Goal: Task Accomplishment & Management: Manage account settings

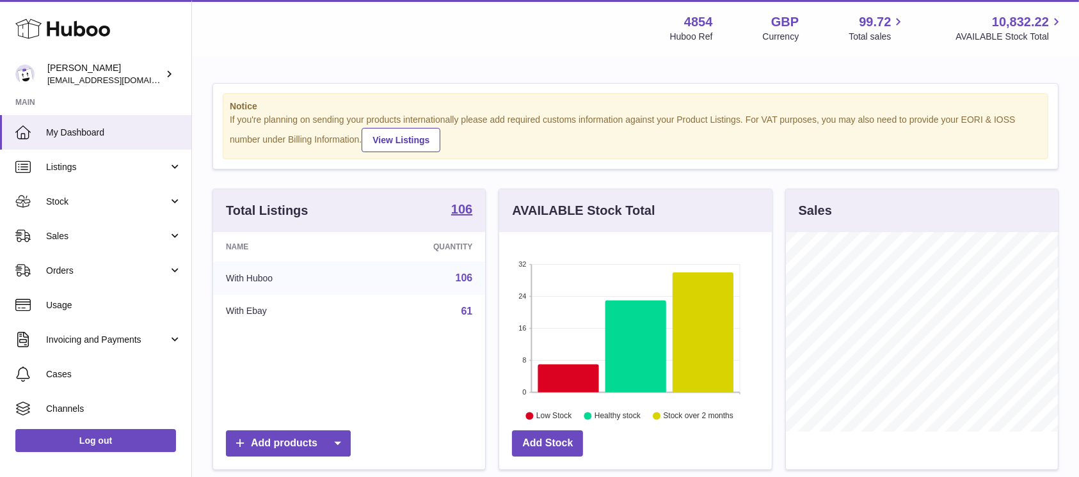
scroll to position [200, 272]
click at [131, 246] on link "Sales" at bounding box center [95, 236] width 191 height 35
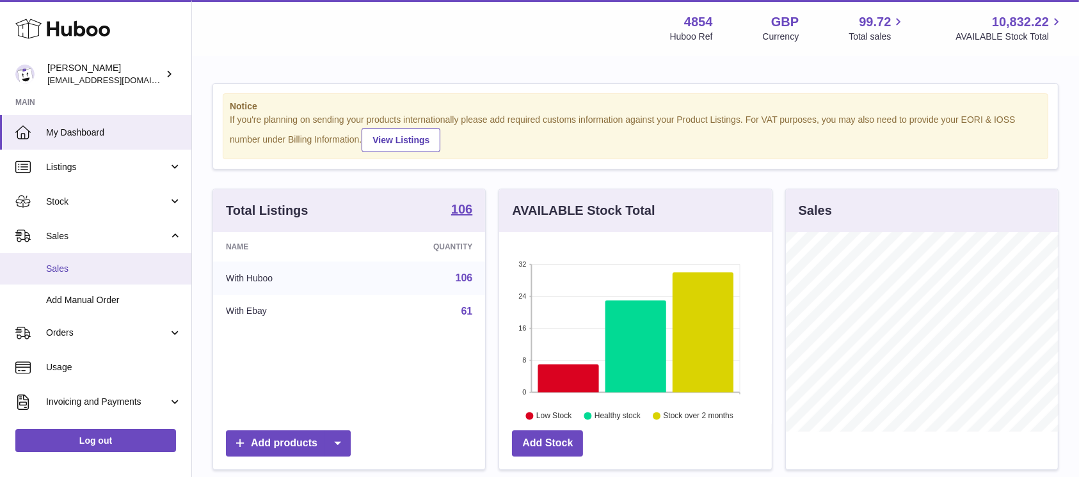
click at [110, 267] on span "Sales" at bounding box center [114, 269] width 136 height 12
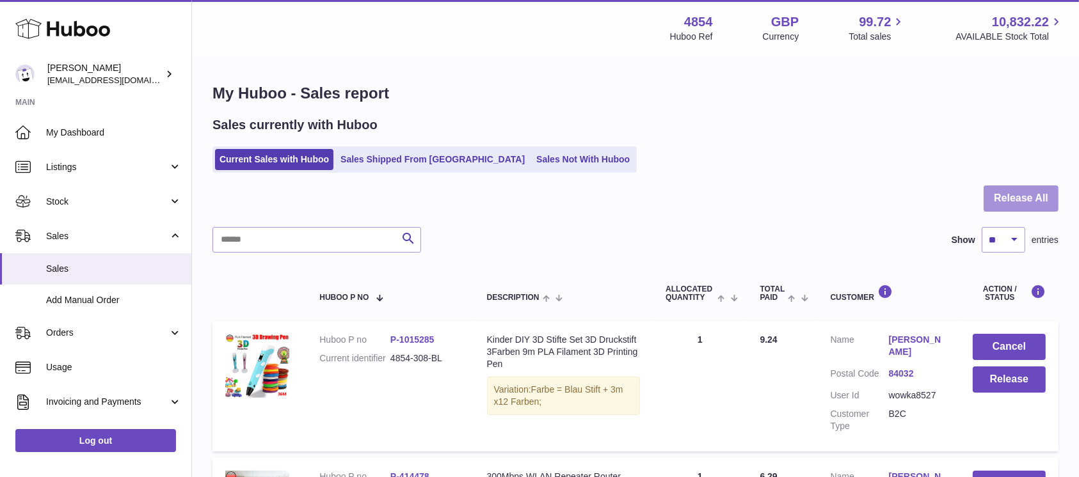
click at [1046, 201] on button "Release All" at bounding box center [1020, 199] width 75 height 26
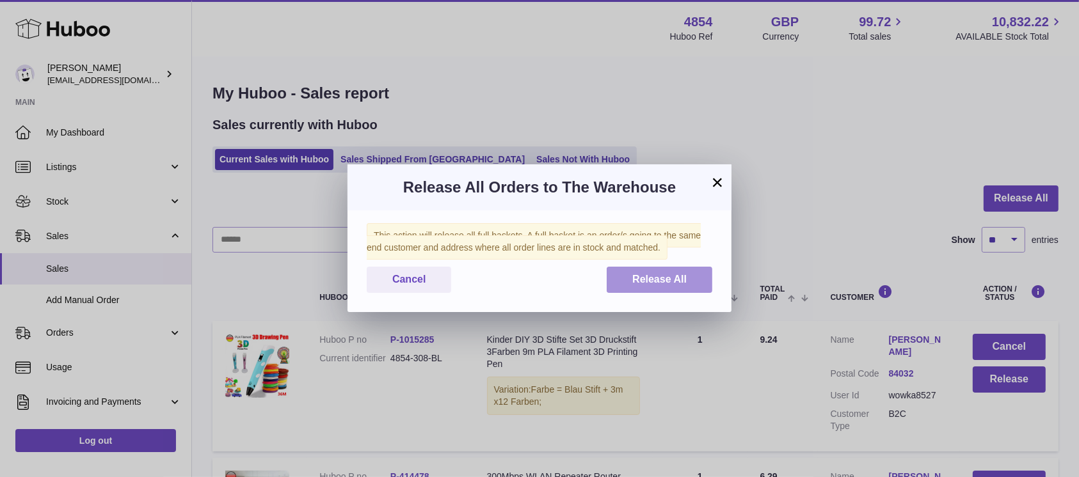
click at [638, 284] on span "Release All" at bounding box center [659, 279] width 54 height 11
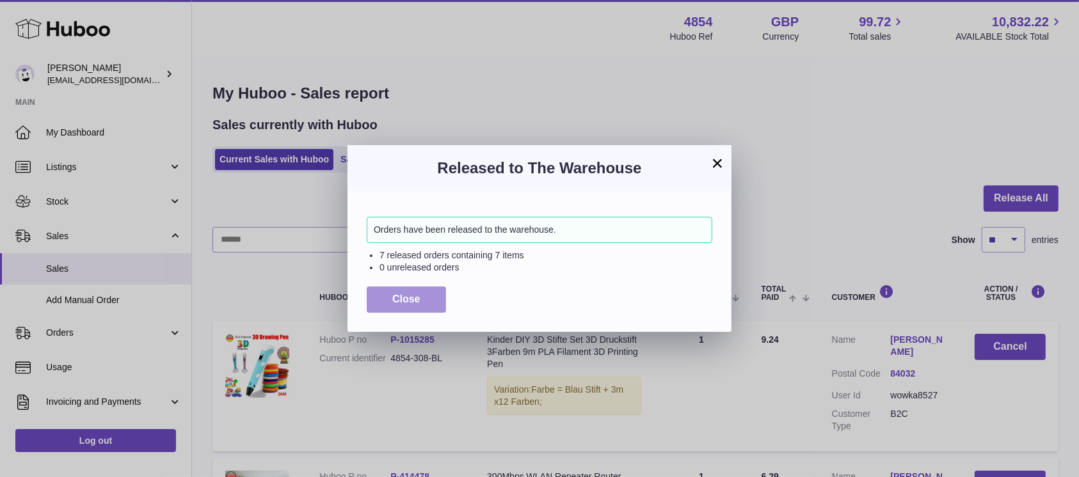
click at [399, 295] on span "Close" at bounding box center [406, 299] width 28 height 11
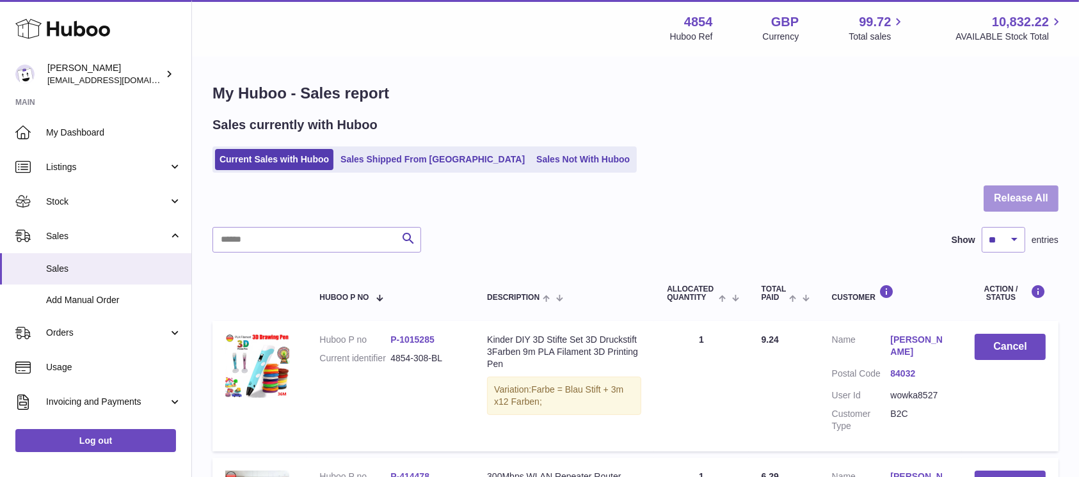
click at [1003, 192] on button "Release All" at bounding box center [1020, 199] width 75 height 26
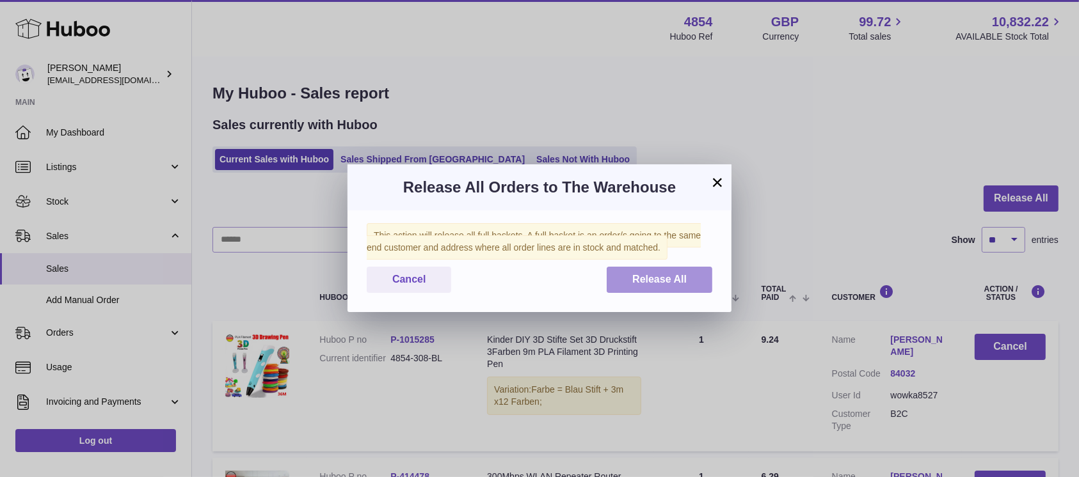
click at [674, 286] on button "Release All" at bounding box center [659, 280] width 106 height 26
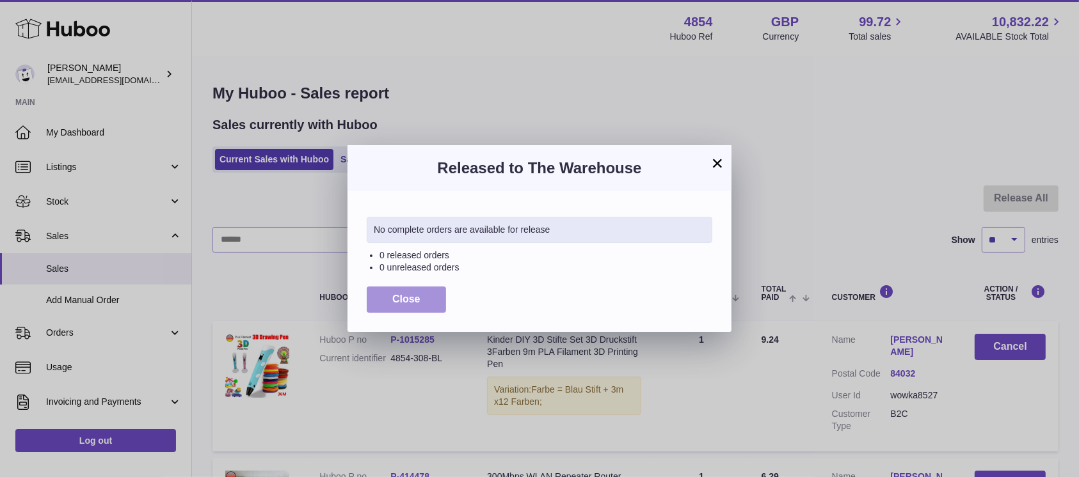
click at [389, 296] on button "Close" at bounding box center [406, 300] width 79 height 26
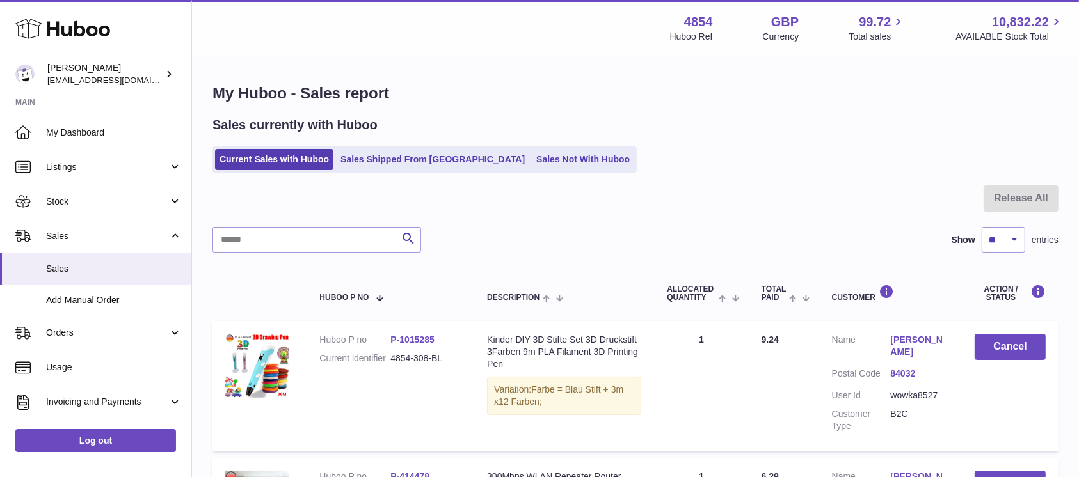
click at [541, 169] on link "Sales Not With Huboo" at bounding box center [583, 159] width 102 height 21
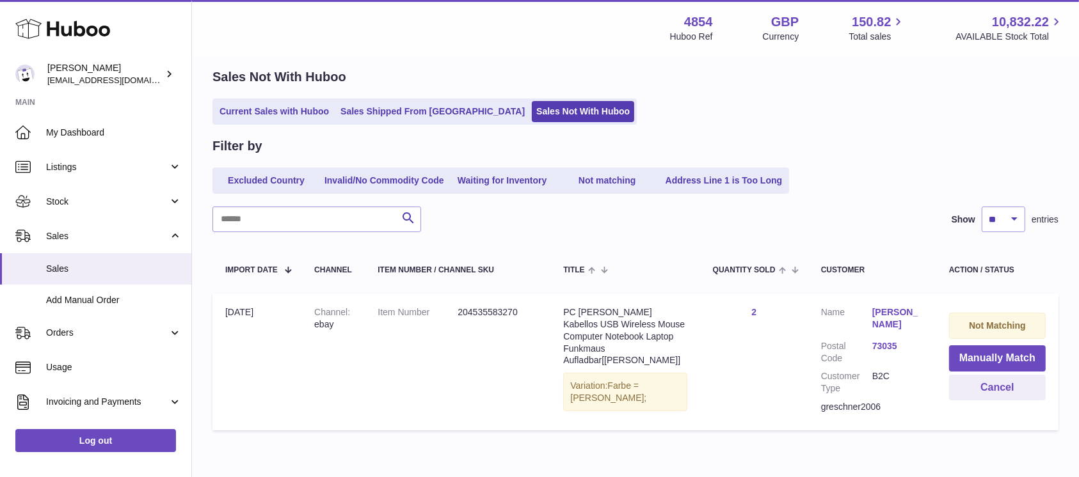
scroll to position [21, 0]
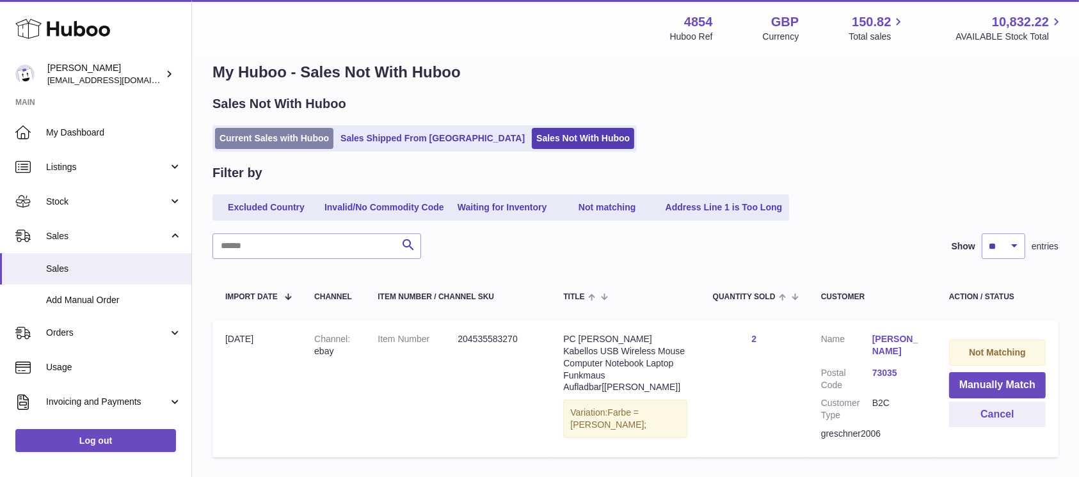
click at [288, 140] on link "Current Sales with Huboo" at bounding box center [274, 138] width 118 height 21
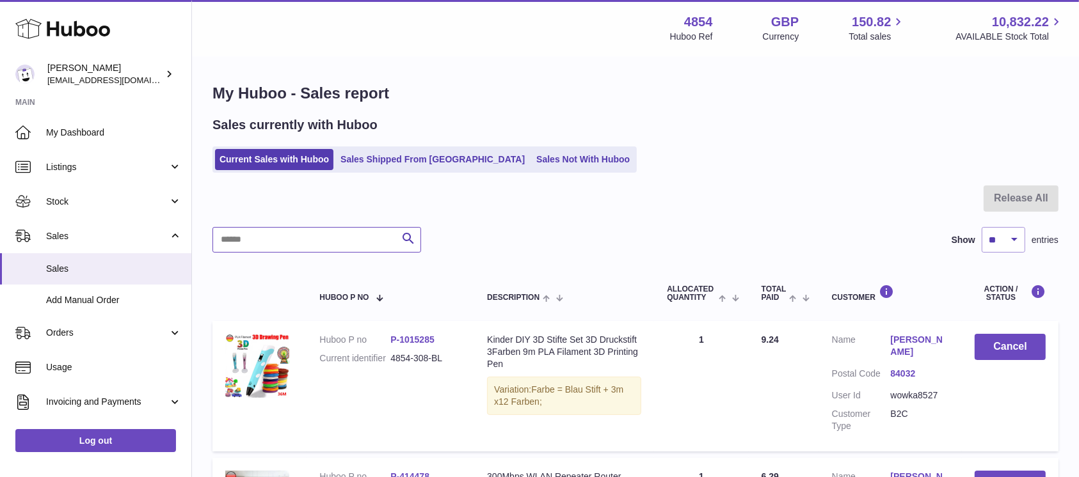
click at [312, 237] on input "text" at bounding box center [316, 240] width 209 height 26
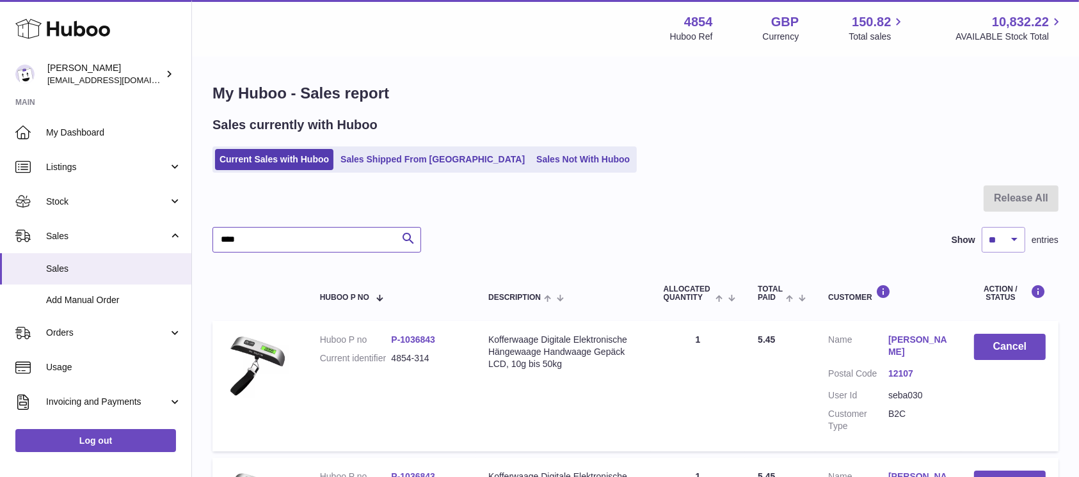
scroll to position [170, 0]
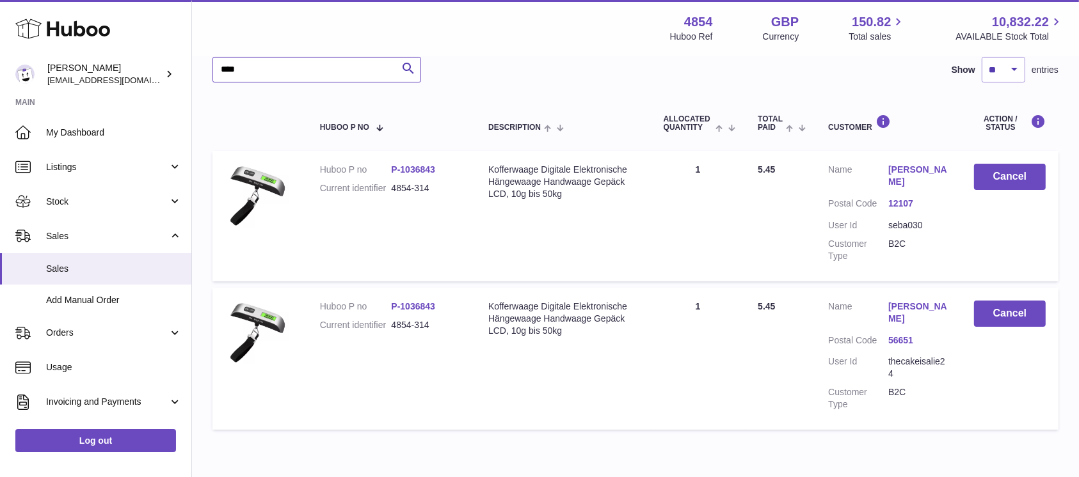
type input "****"
click at [999, 182] on button "Cancel" at bounding box center [1010, 177] width 72 height 26
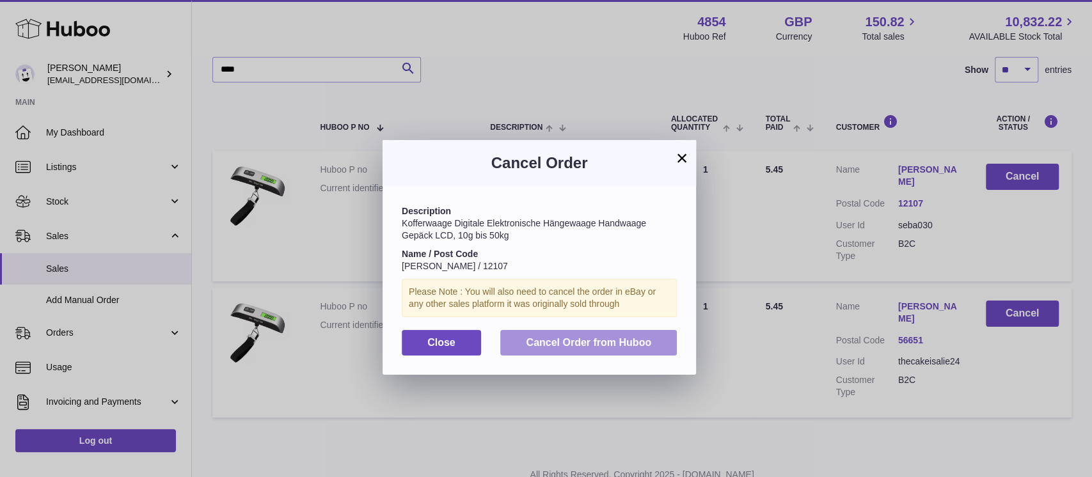
click at [578, 339] on span "Cancel Order from Huboo" at bounding box center [588, 342] width 125 height 11
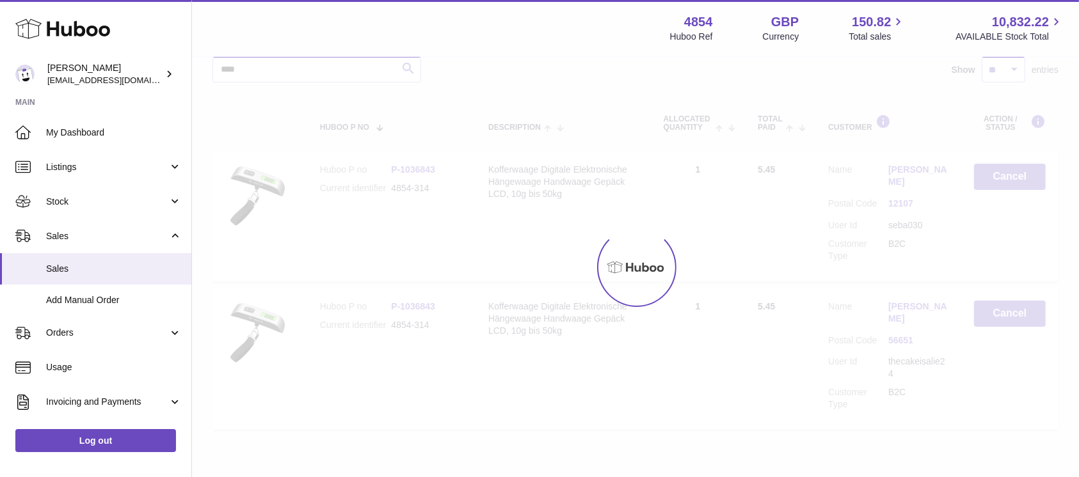
scroll to position [93, 0]
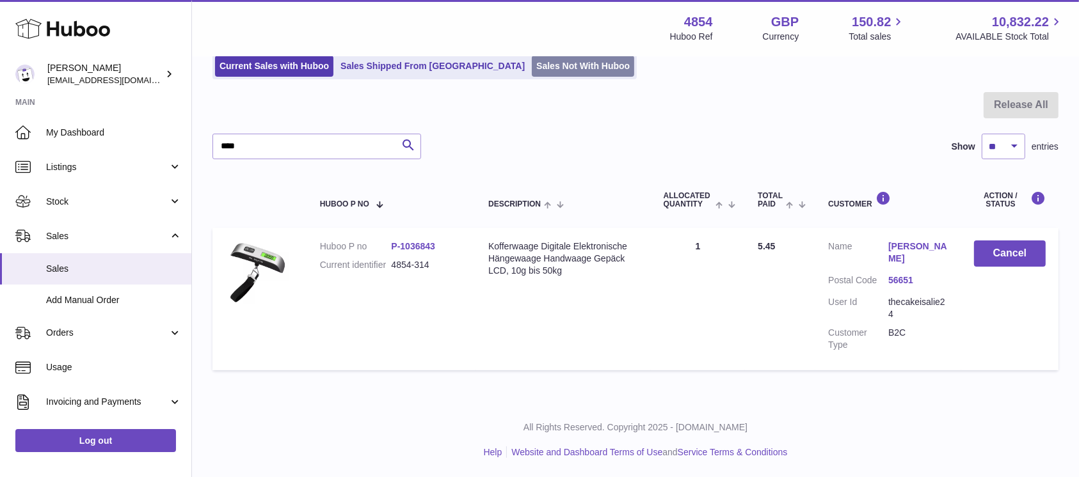
click at [532, 71] on link "Sales Not With Huboo" at bounding box center [583, 66] width 102 height 21
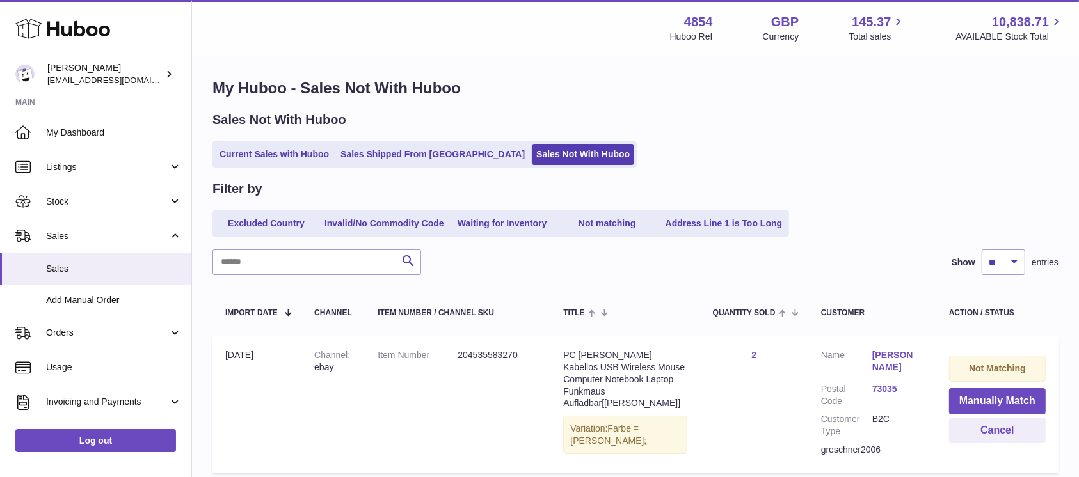
scroll to position [85, 0]
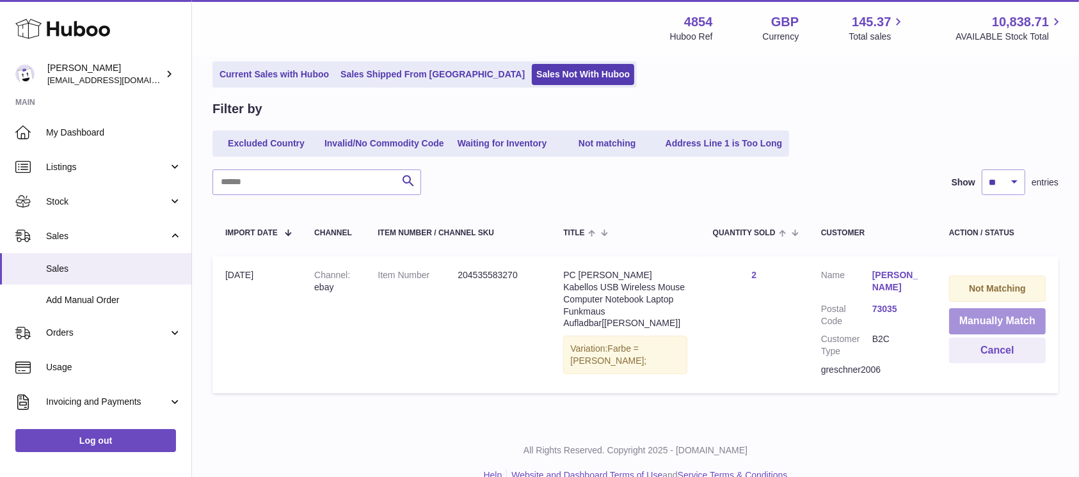
click at [993, 319] on button "Manually Match" at bounding box center [997, 321] width 97 height 26
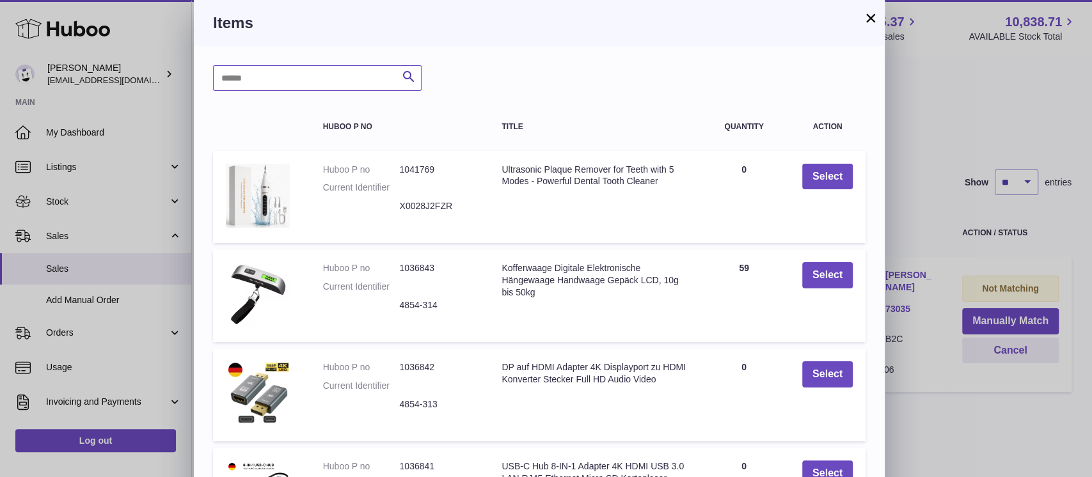
click at [319, 68] on input "text" at bounding box center [317, 78] width 209 height 26
type input "*****"
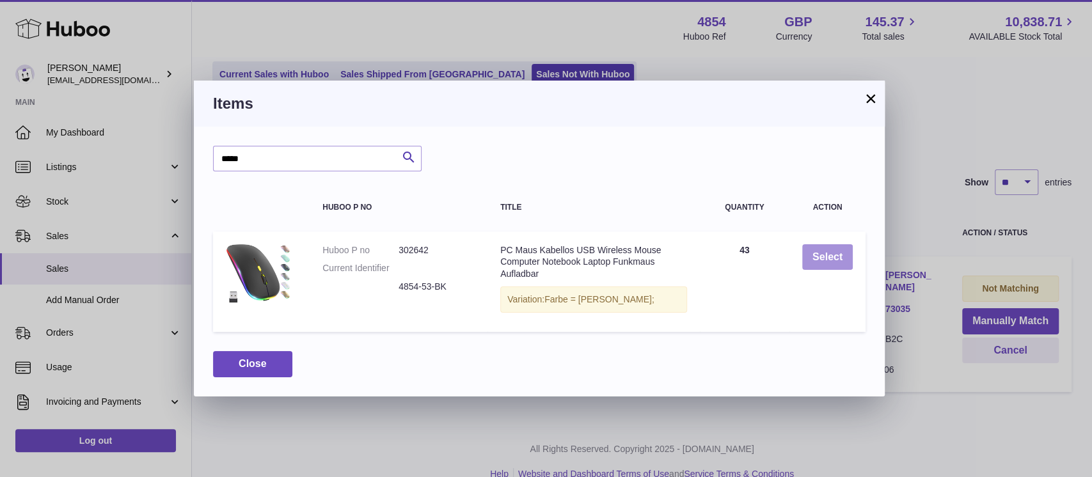
click at [821, 263] on button "Select" at bounding box center [827, 257] width 51 height 26
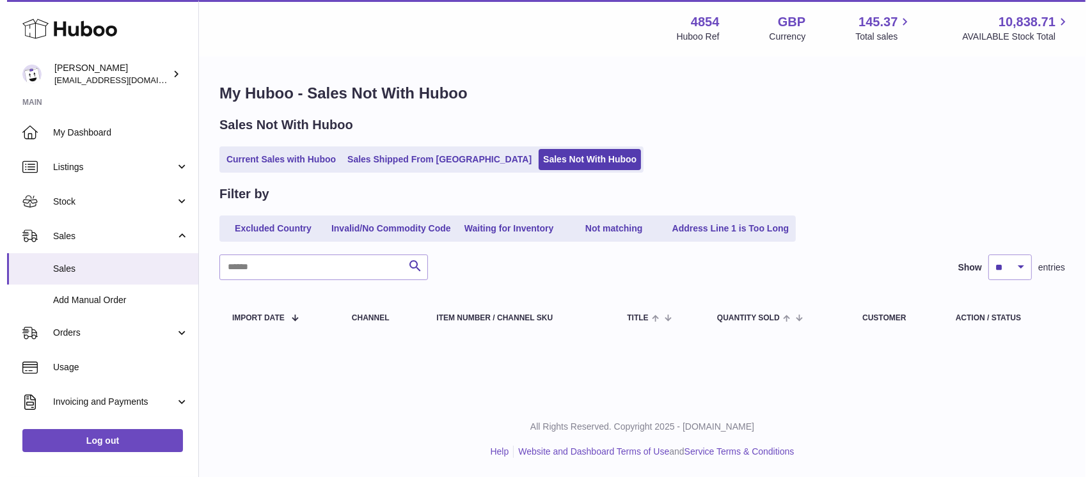
scroll to position [0, 0]
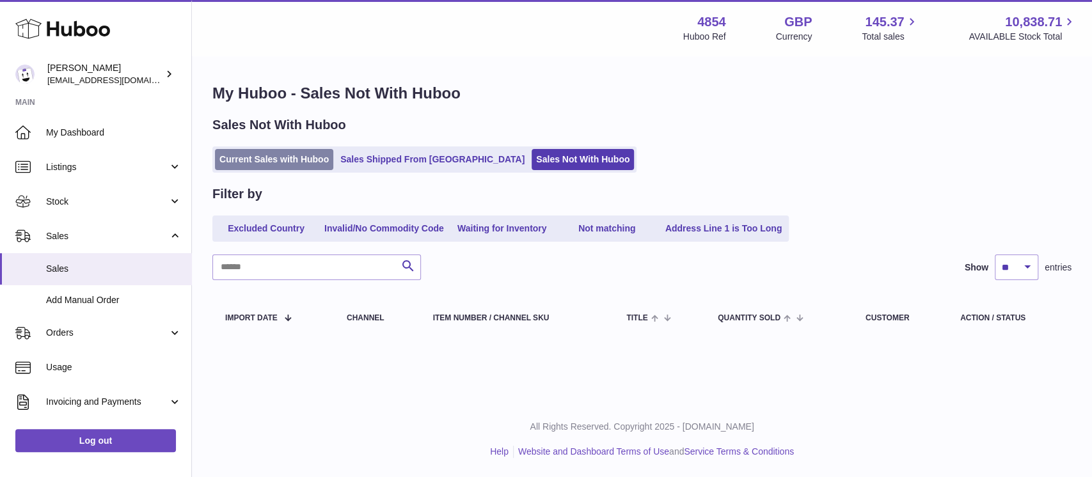
click at [285, 150] on link "Current Sales with Huboo" at bounding box center [274, 159] width 118 height 21
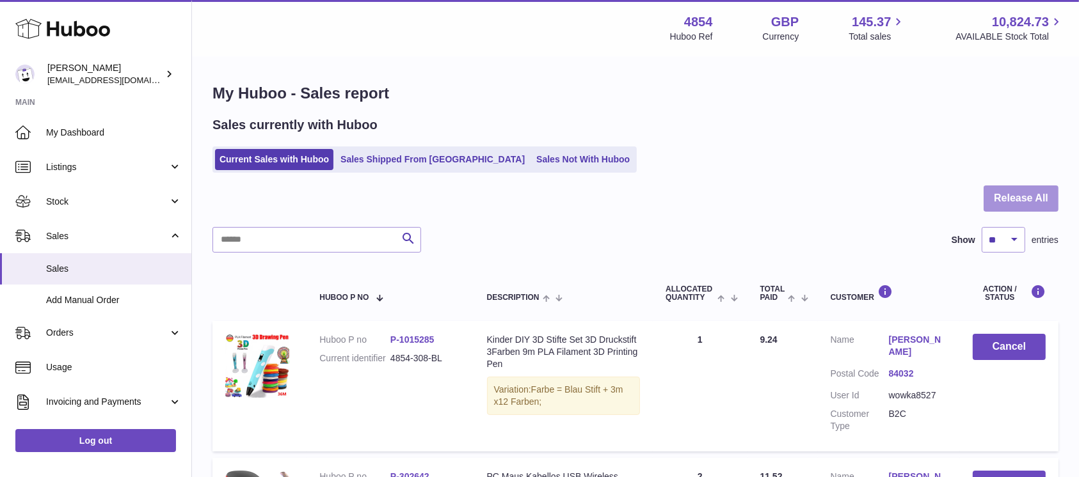
click at [1002, 202] on button "Release All" at bounding box center [1020, 199] width 75 height 26
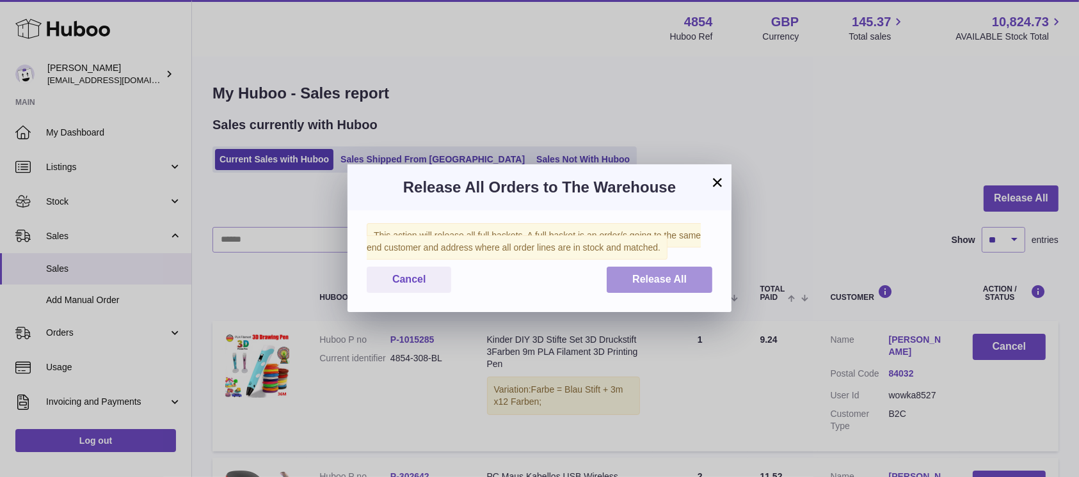
click at [659, 287] on button "Release All" at bounding box center [659, 280] width 106 height 26
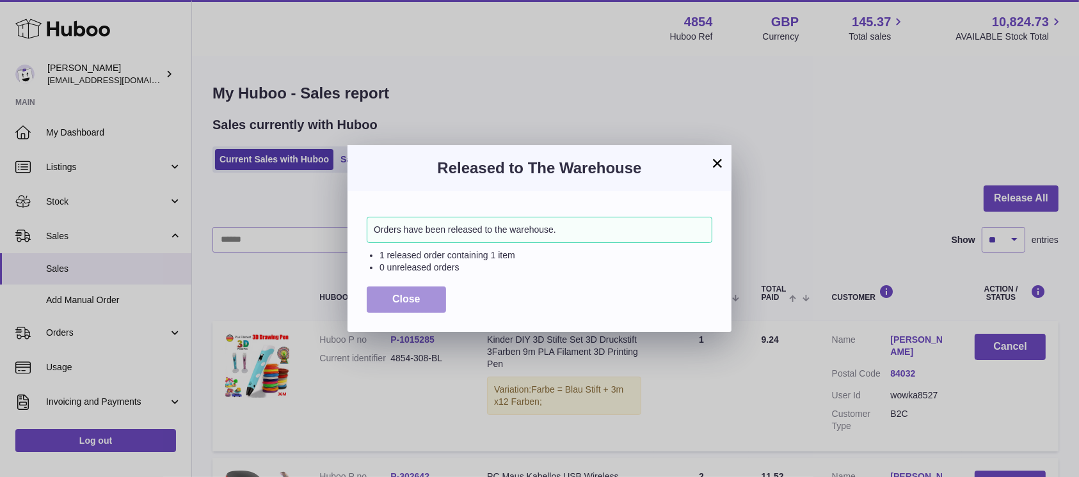
click at [409, 297] on span "Close" at bounding box center [406, 299] width 28 height 11
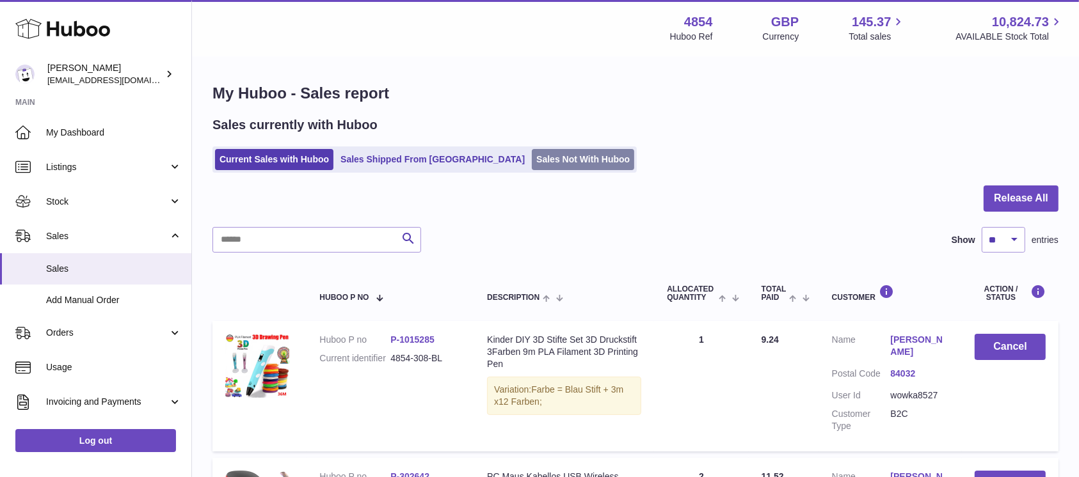
click at [532, 161] on link "Sales Not With Huboo" at bounding box center [583, 159] width 102 height 21
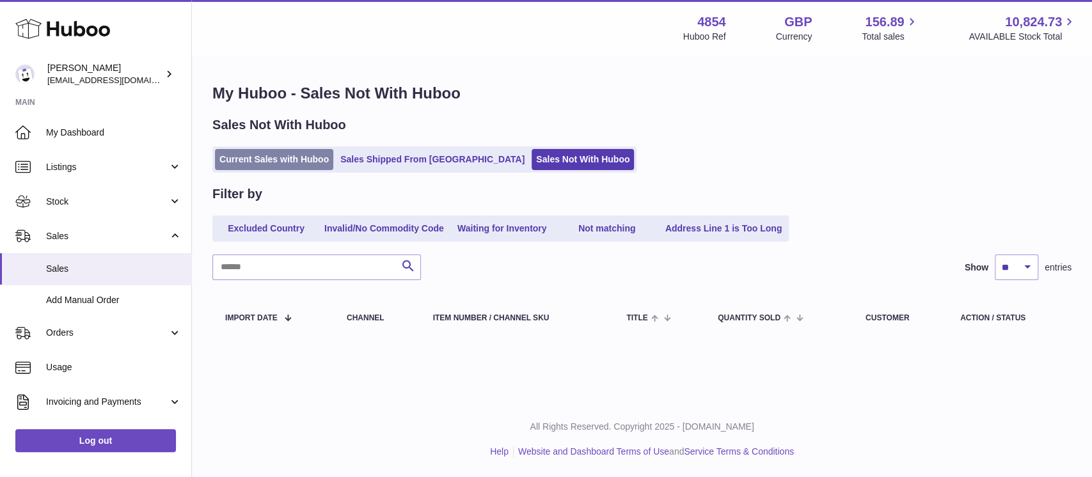
click at [326, 164] on link "Current Sales with Huboo" at bounding box center [274, 159] width 118 height 21
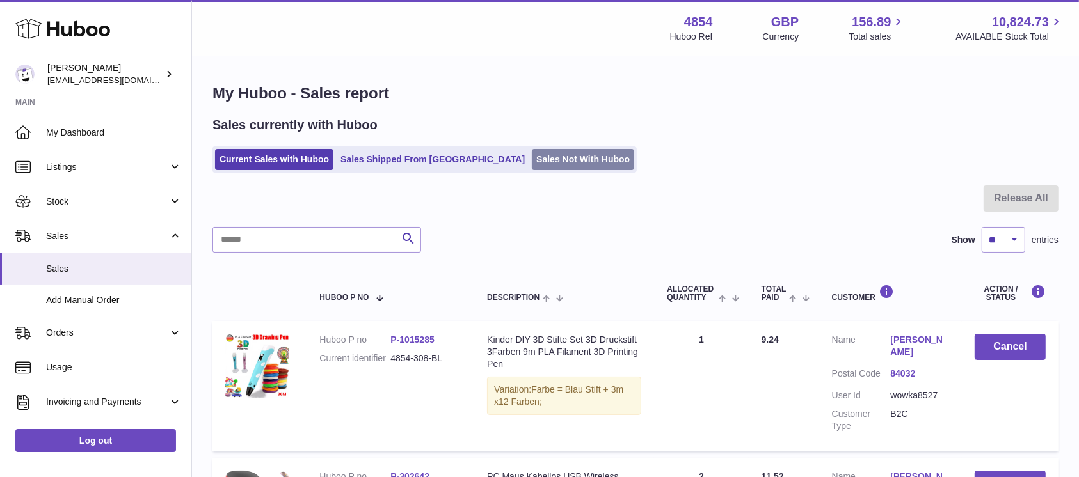
click at [532, 152] on link "Sales Not With Huboo" at bounding box center [583, 159] width 102 height 21
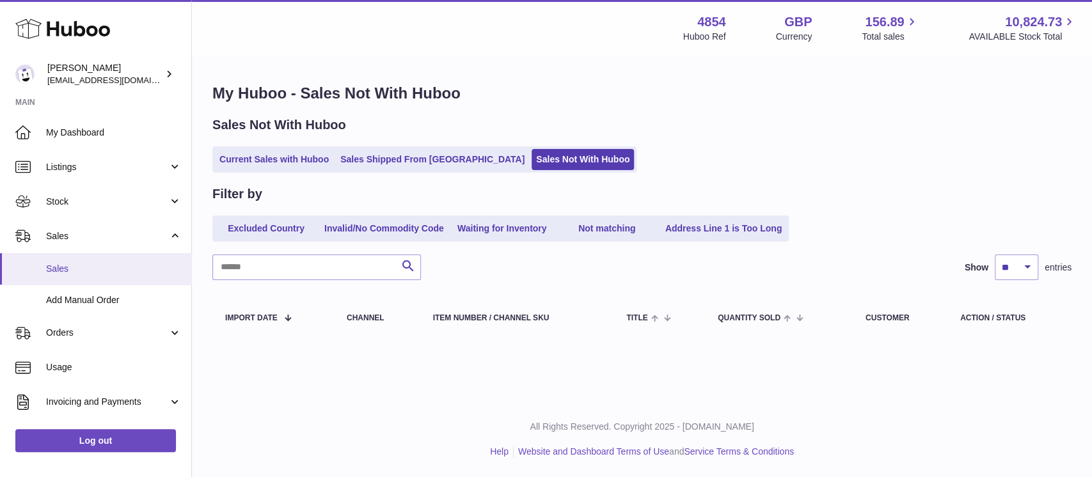
click at [137, 267] on span "Sales" at bounding box center [114, 269] width 136 height 12
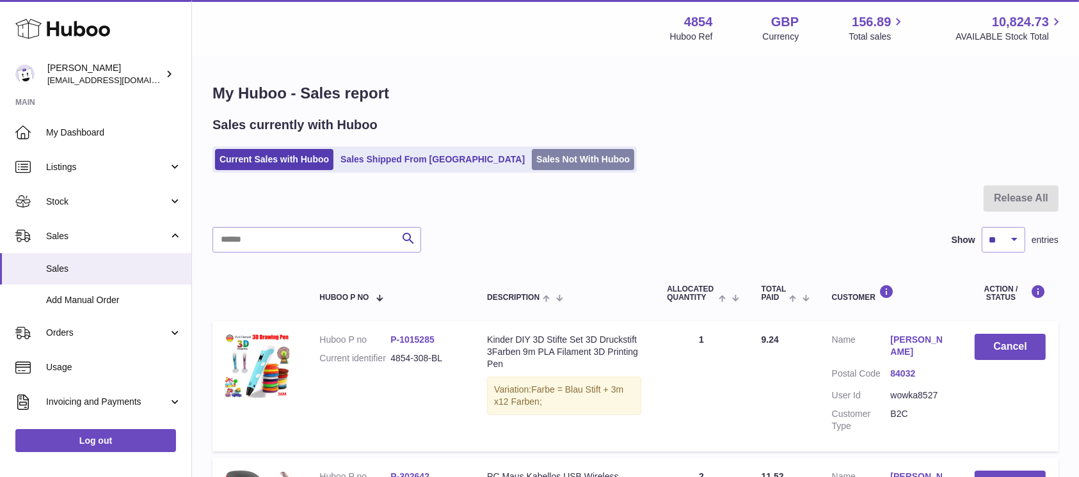
click at [532, 166] on link "Sales Not With Huboo" at bounding box center [583, 159] width 102 height 21
